Goal: Navigation & Orientation: Find specific page/section

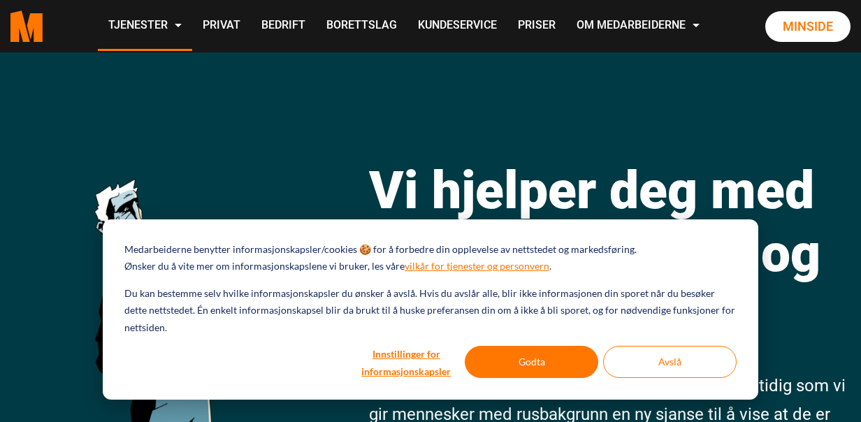
scroll to position [13, 0]
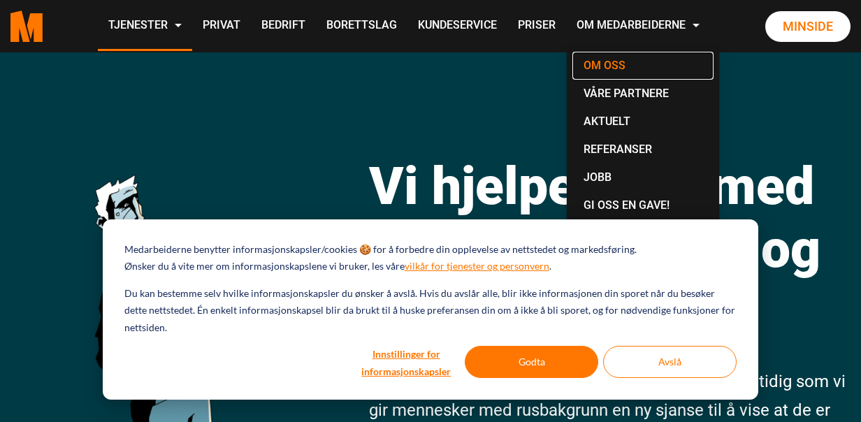
click at [613, 62] on link "Om oss" at bounding box center [642, 66] width 141 height 28
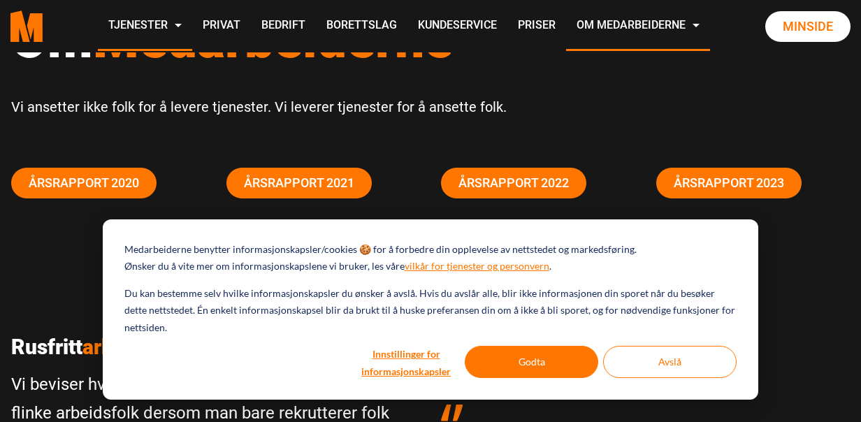
scroll to position [143, 0]
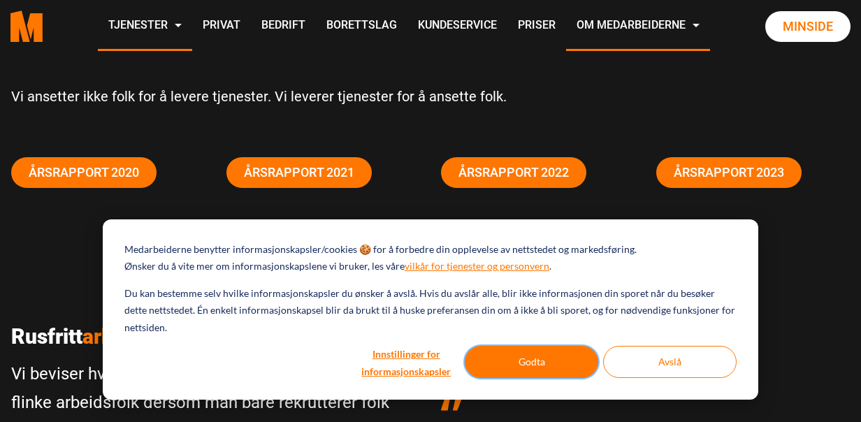
click at [546, 357] on button "Godta" at bounding box center [531, 362] width 133 height 32
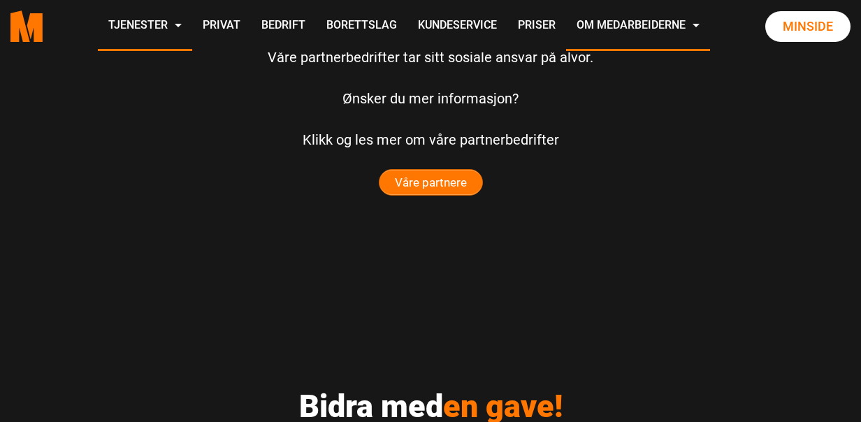
scroll to position [3574, 0]
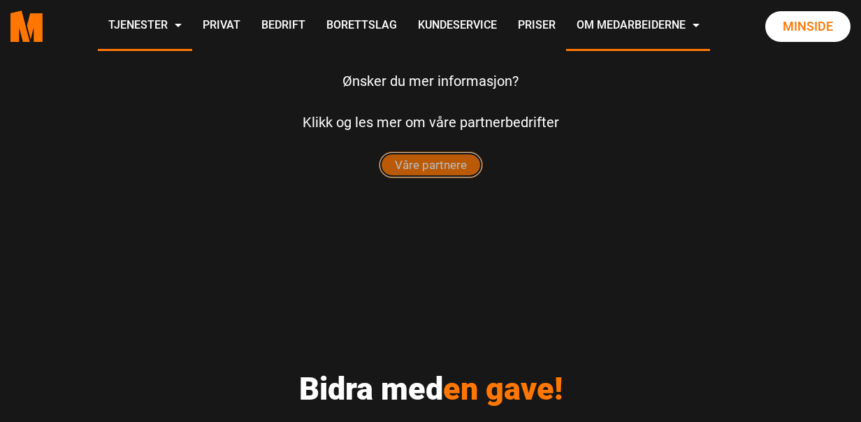
click at [411, 167] on span "Våre partnere" at bounding box center [431, 164] width 103 height 25
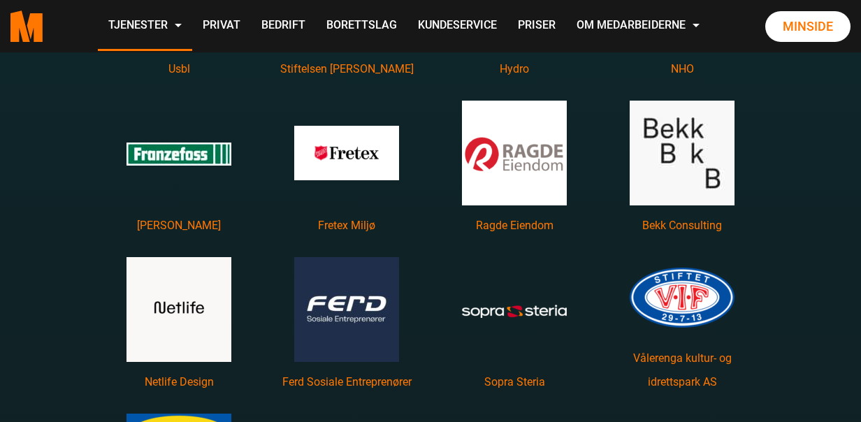
scroll to position [2187, 0]
